Goal: Transaction & Acquisition: Purchase product/service

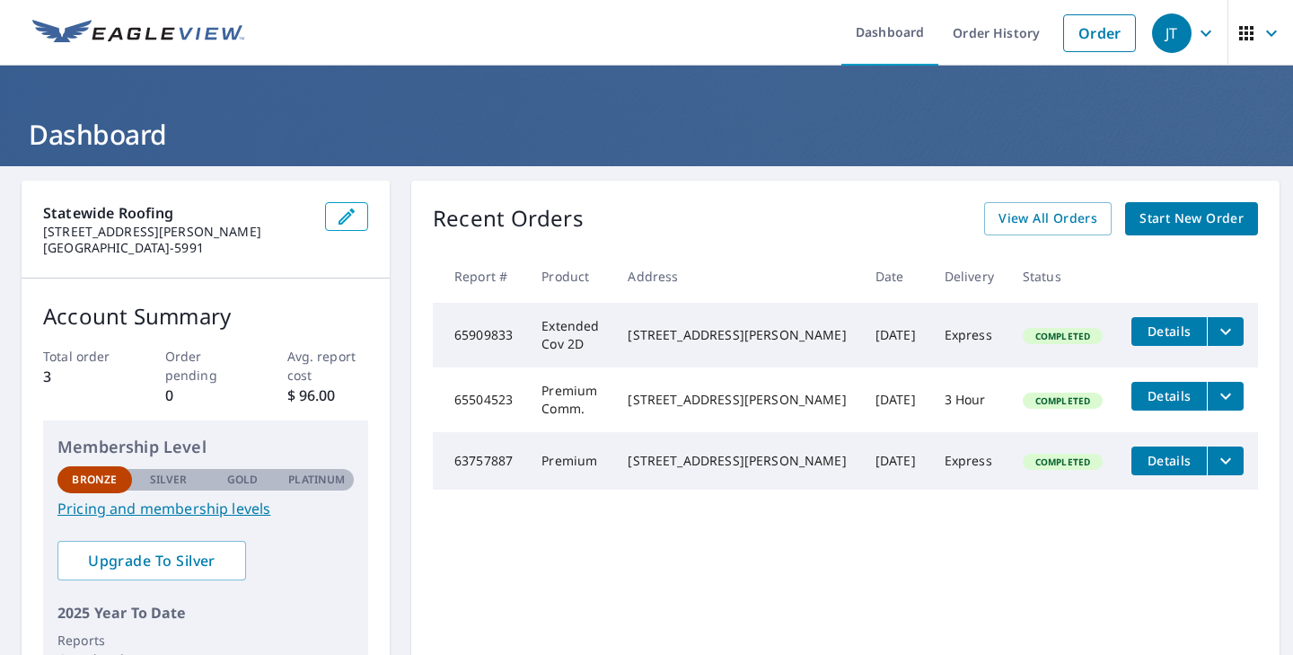
click at [1158, 223] on span "Start New Order" at bounding box center [1191, 218] width 104 height 22
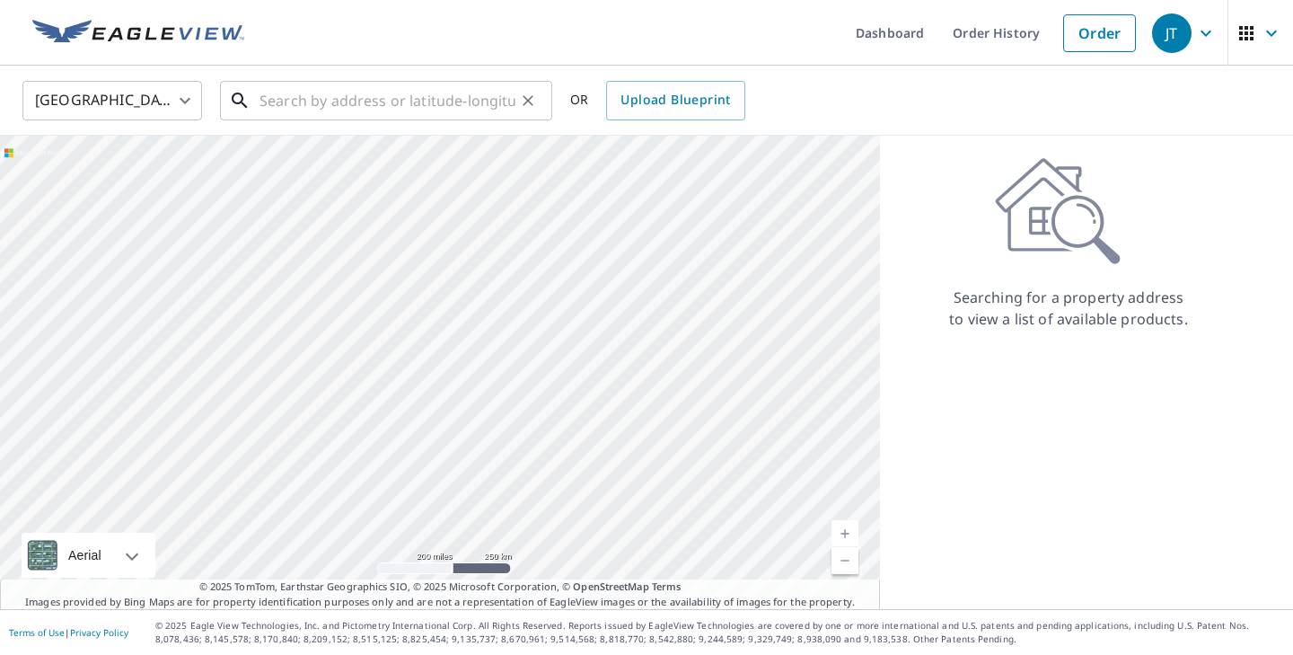
click at [358, 99] on input "text" at bounding box center [387, 100] width 256 height 50
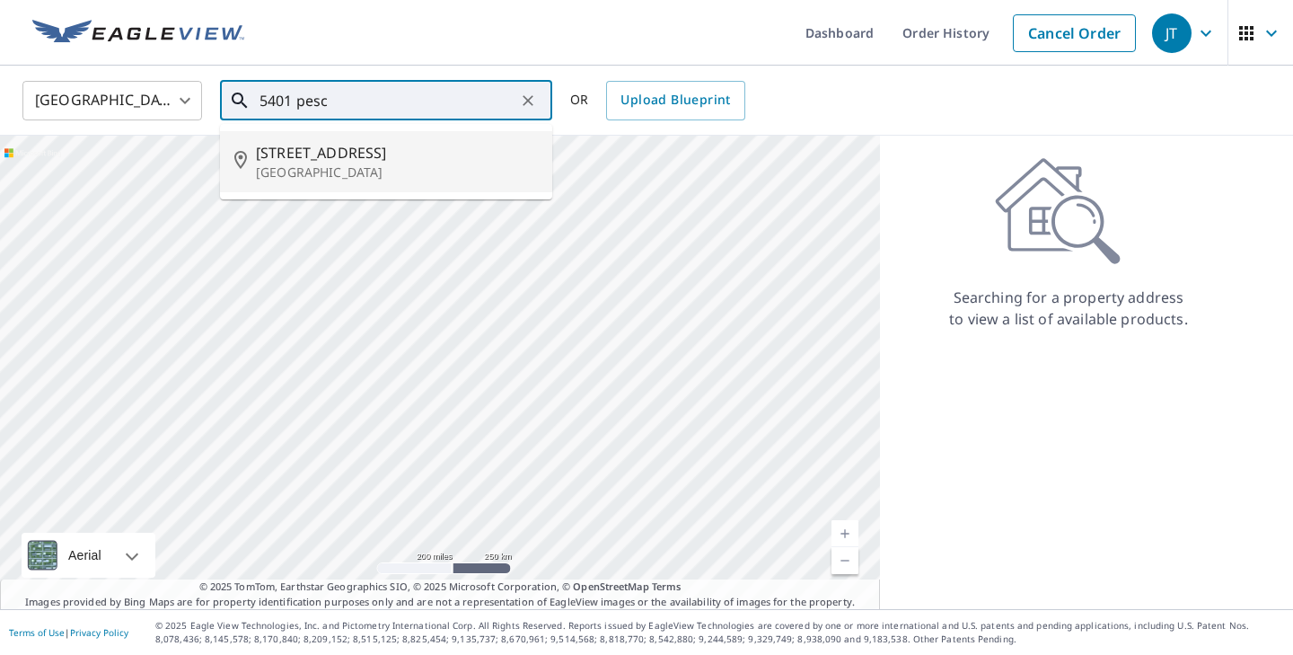
click at [318, 164] on p "[GEOGRAPHIC_DATA]" at bounding box center [397, 172] width 282 height 18
type input "[STREET_ADDRESS]"
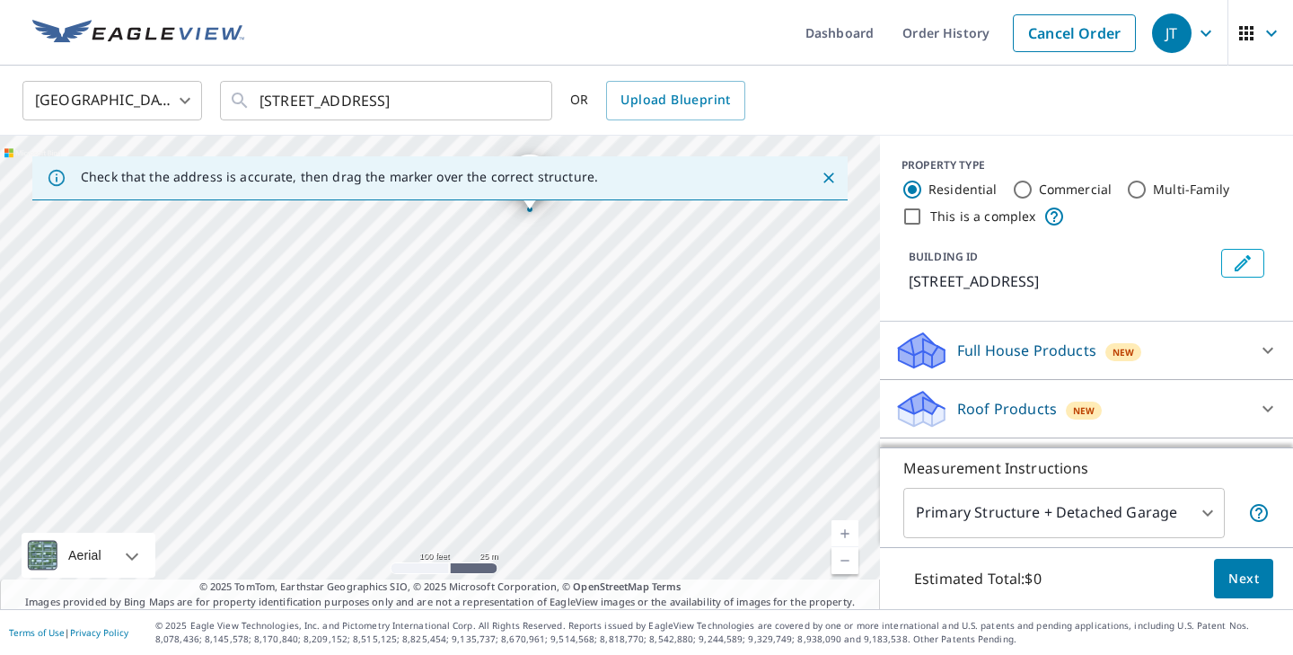
drag, startPoint x: 329, startPoint y: 445, endPoint x: 358, endPoint y: 277, distance: 171.2
click at [358, 277] on div "[STREET_ADDRESS]" at bounding box center [440, 372] width 880 height 473
click at [260, 364] on div "[STREET_ADDRESS]" at bounding box center [440, 372] width 880 height 473
drag, startPoint x: 360, startPoint y: 342, endPoint x: 227, endPoint y: 430, distance: 159.4
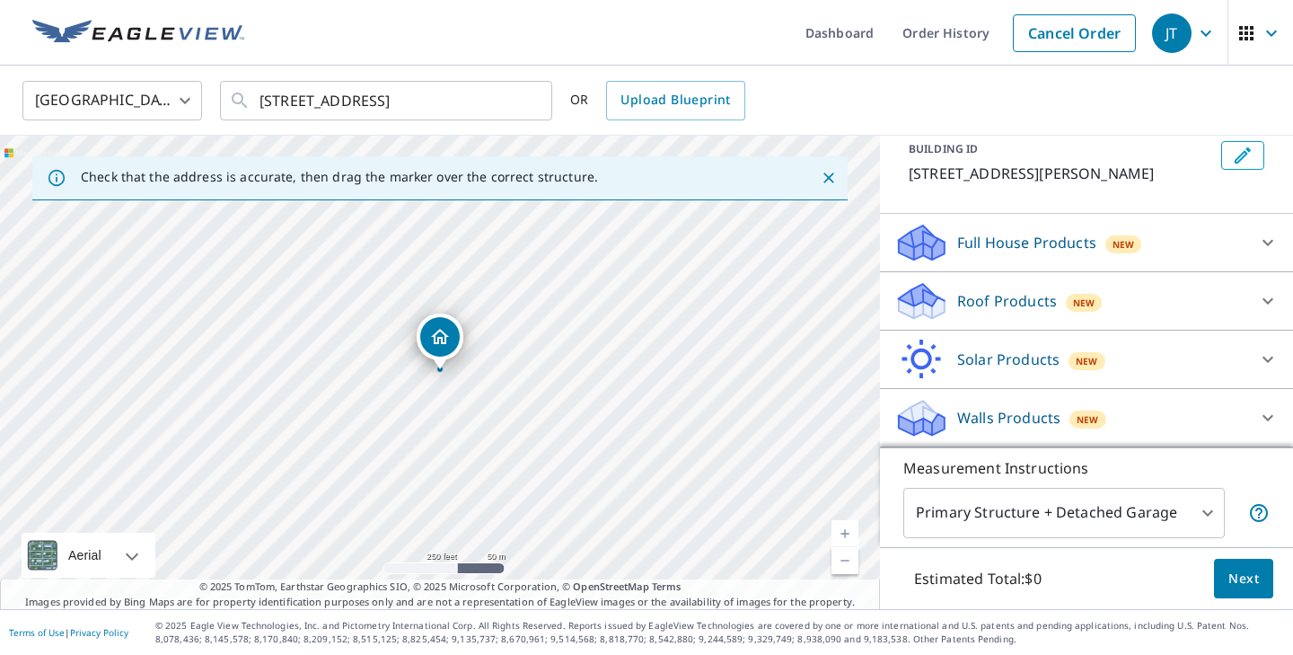
click at [1011, 305] on p "Roof Products" at bounding box center [1007, 301] width 100 height 22
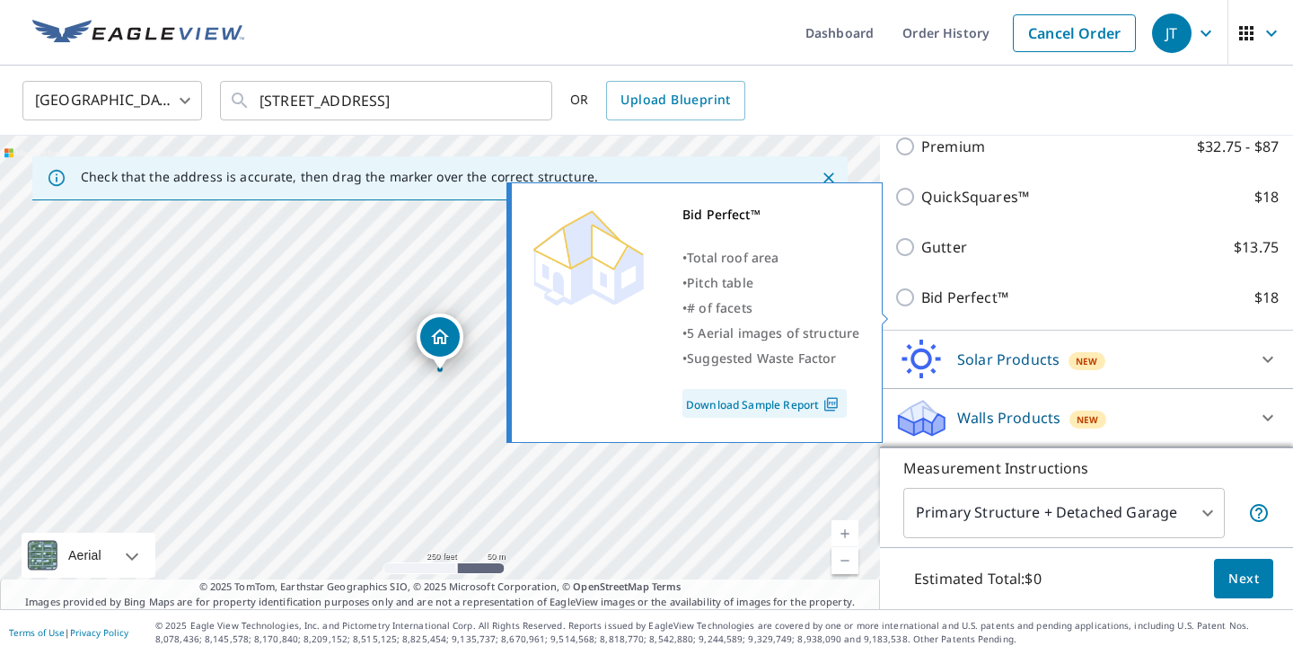
scroll to position [194, 0]
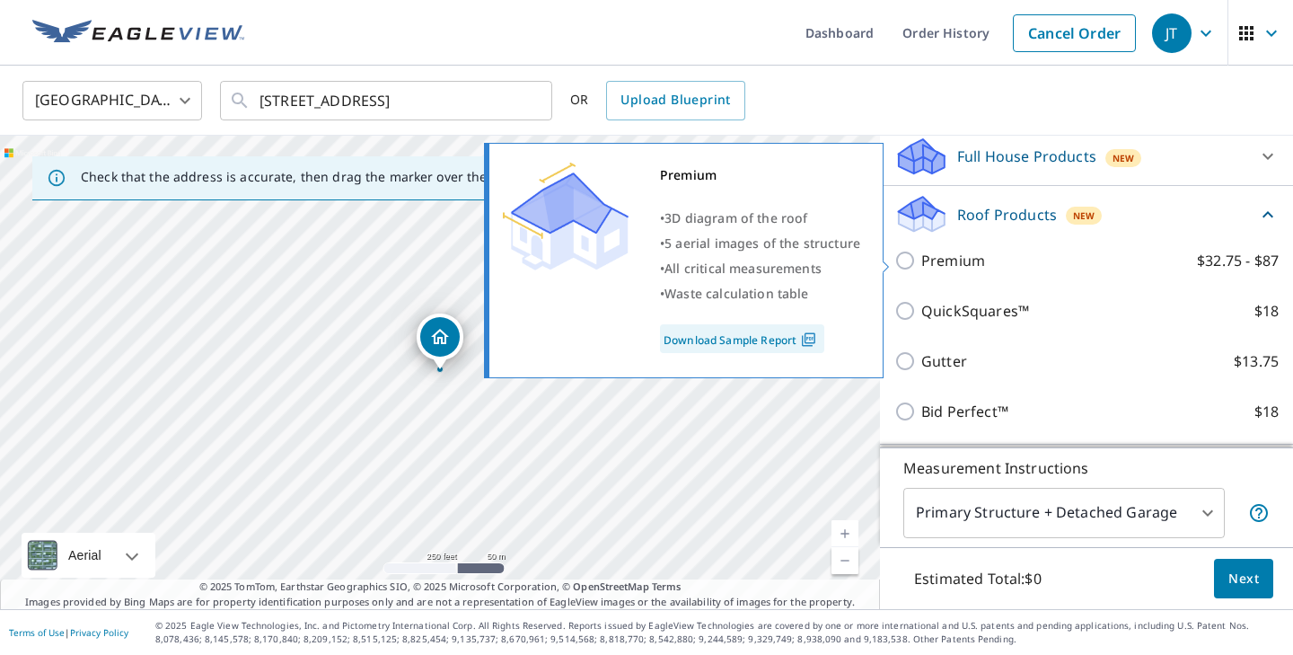
click at [906, 260] on input "Premium $32.75 - $87" at bounding box center [907, 261] width 27 height 22
checkbox input "true"
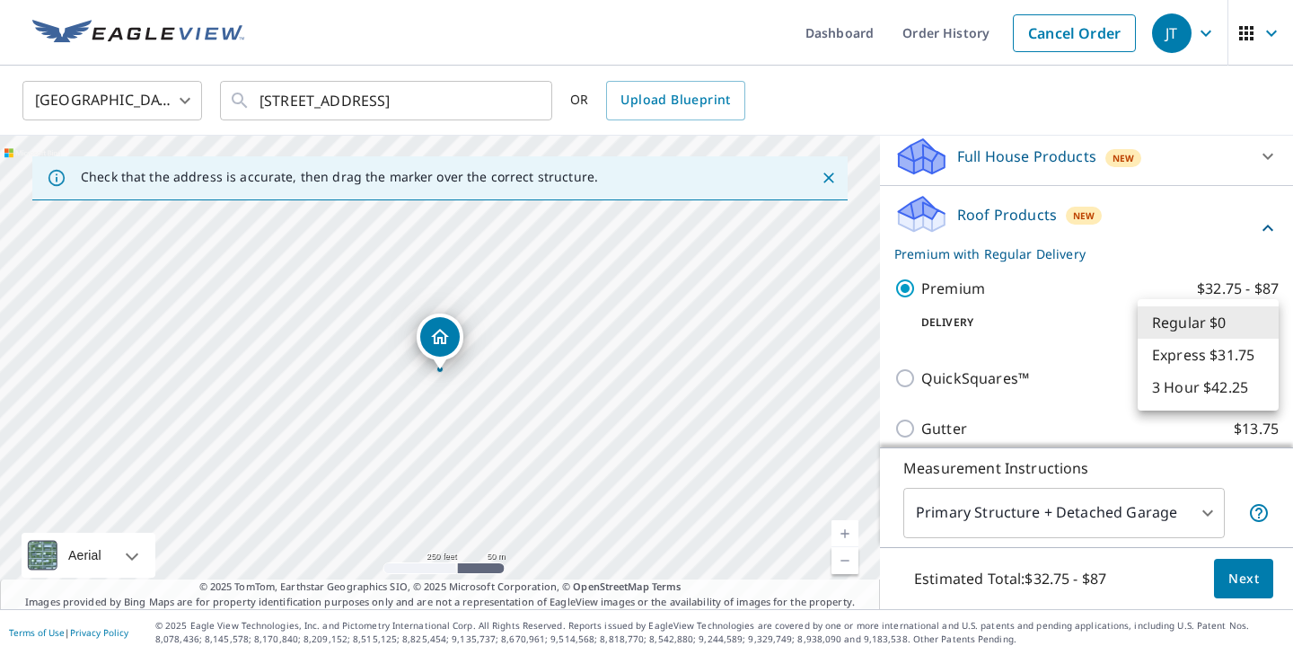
click at [1264, 321] on body "JT JT Dashboard Order History Cancel Order JT [GEOGRAPHIC_DATA] US ​ [STREET_AD…" at bounding box center [646, 327] width 1293 height 655
click at [1249, 351] on li "Express $31.75" at bounding box center [1208, 354] width 141 height 32
type input "4"
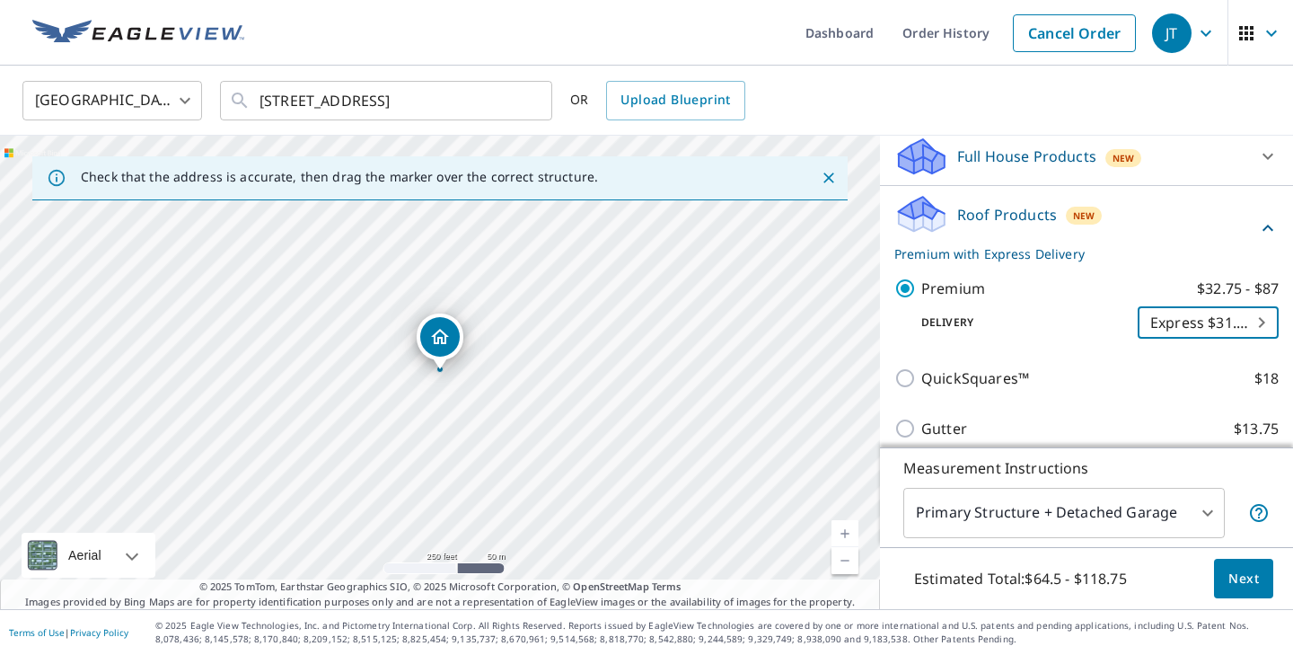
click at [1236, 580] on span "Next" at bounding box center [1243, 578] width 31 height 22
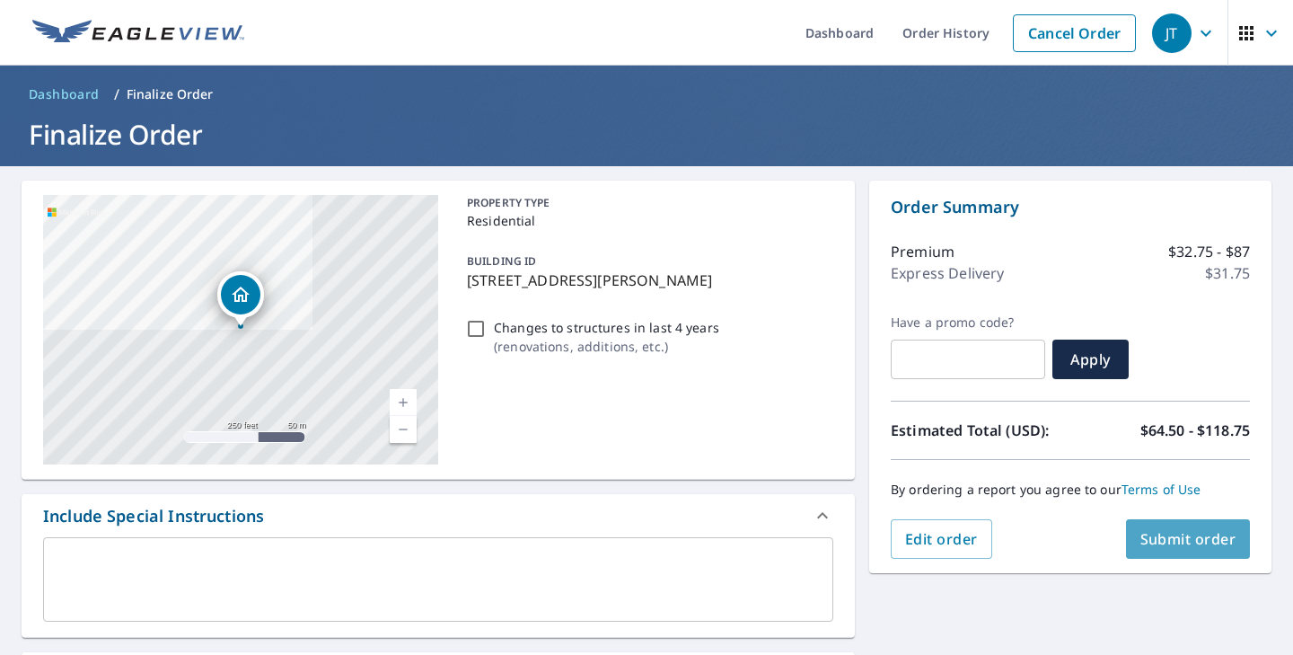
click at [1189, 540] on span "Submit order" at bounding box center [1188, 539] width 96 height 20
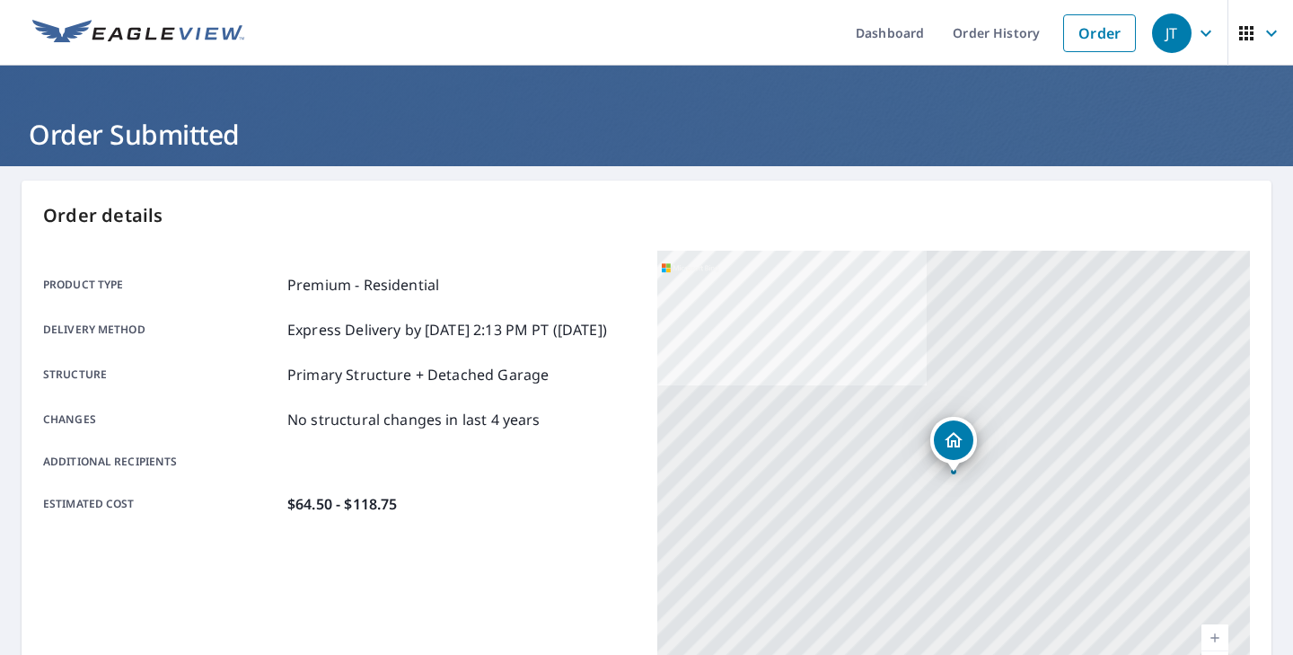
click at [1198, 38] on icon "button" at bounding box center [1206, 33] width 22 height 22
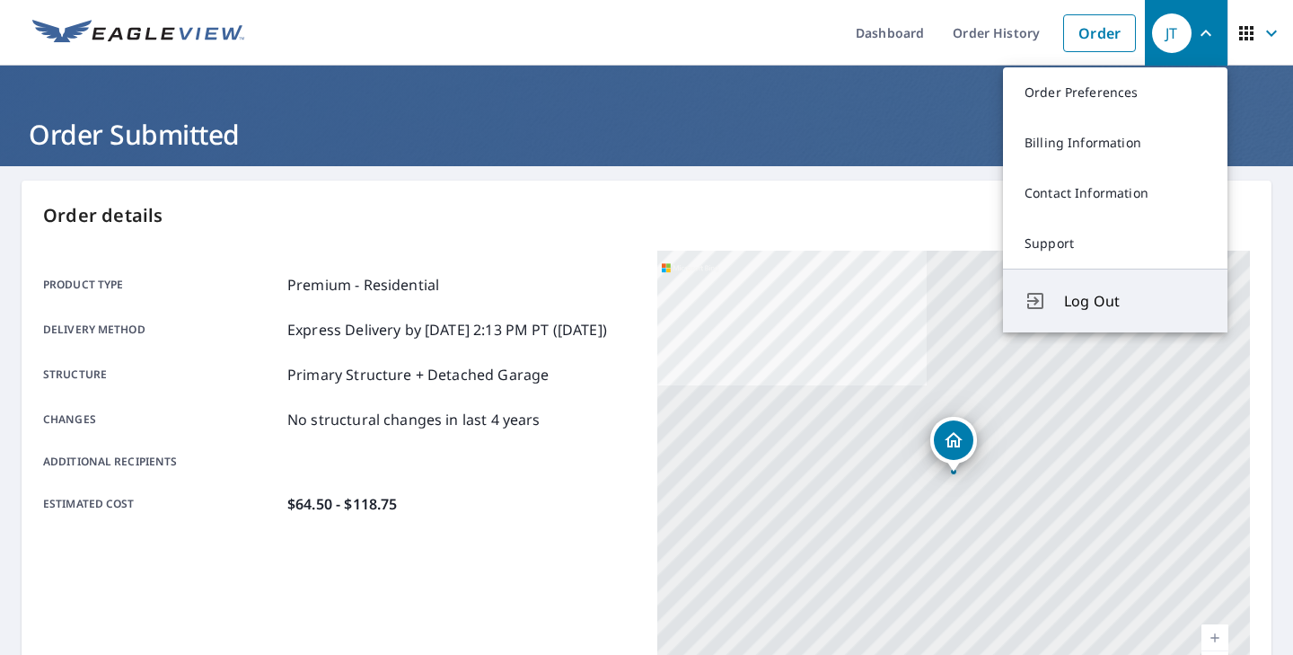
click at [1111, 298] on span "Log Out" at bounding box center [1135, 301] width 142 height 22
